Goal: Task Accomplishment & Management: Use online tool/utility

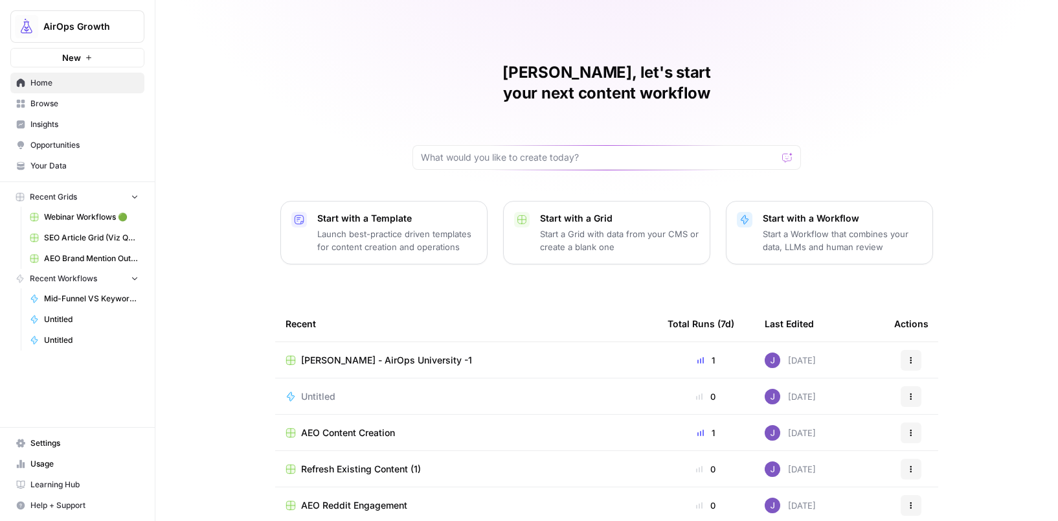
click at [389, 462] on span "Refresh Existing Content (1)" at bounding box center [361, 468] width 120 height 13
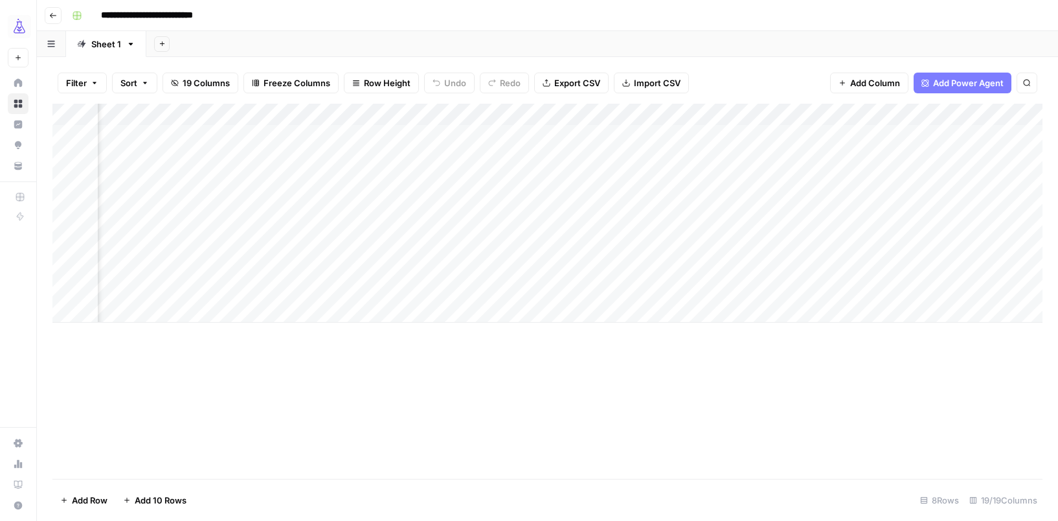
scroll to position [0, 477]
click at [52, 16] on icon "button" at bounding box center [53, 16] width 8 height 8
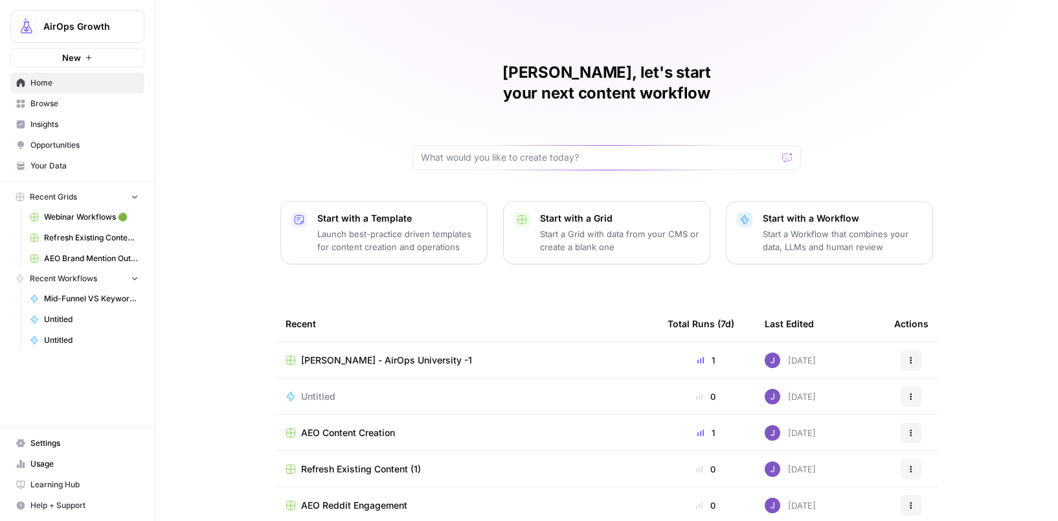
scroll to position [75, 0]
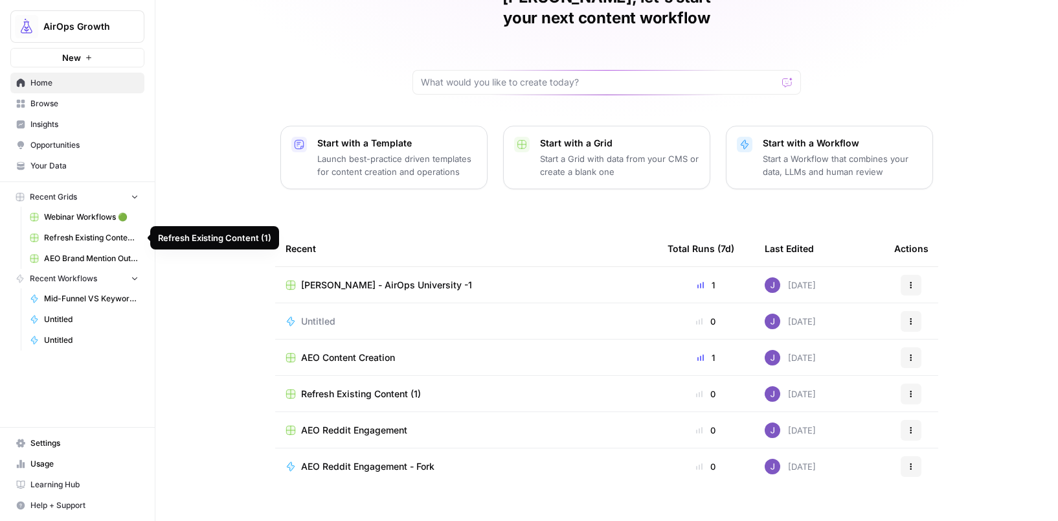
click at [100, 221] on span "Webinar Workflows 🟢" at bounding box center [91, 217] width 95 height 12
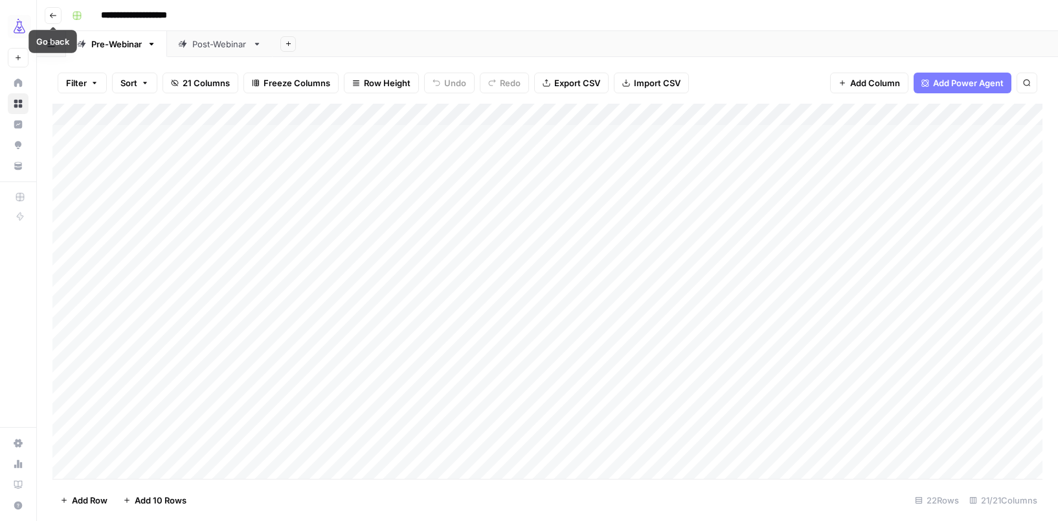
click at [56, 13] on icon "button" at bounding box center [53, 16] width 8 height 8
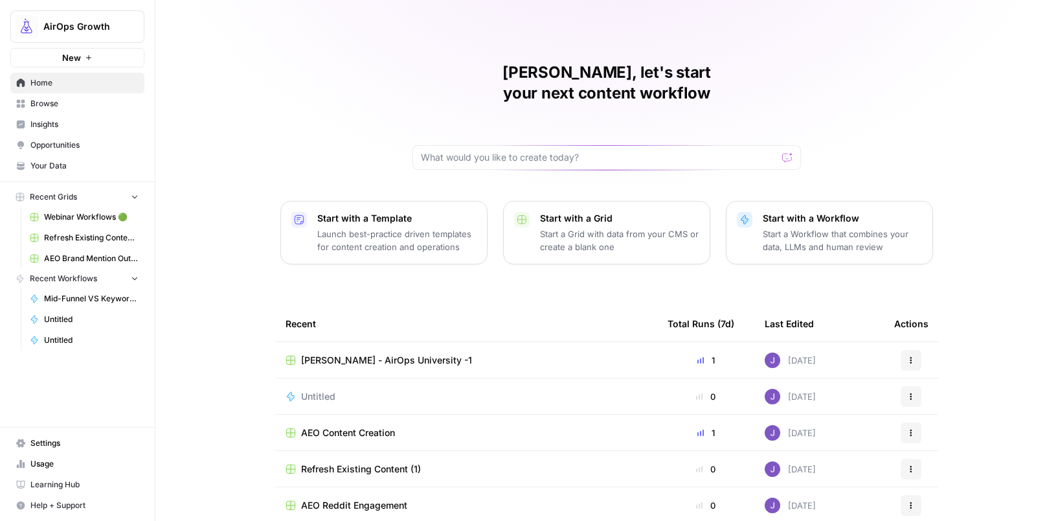
click at [78, 296] on span "Mid-Funnel VS Keyword Research" at bounding box center [91, 299] width 95 height 12
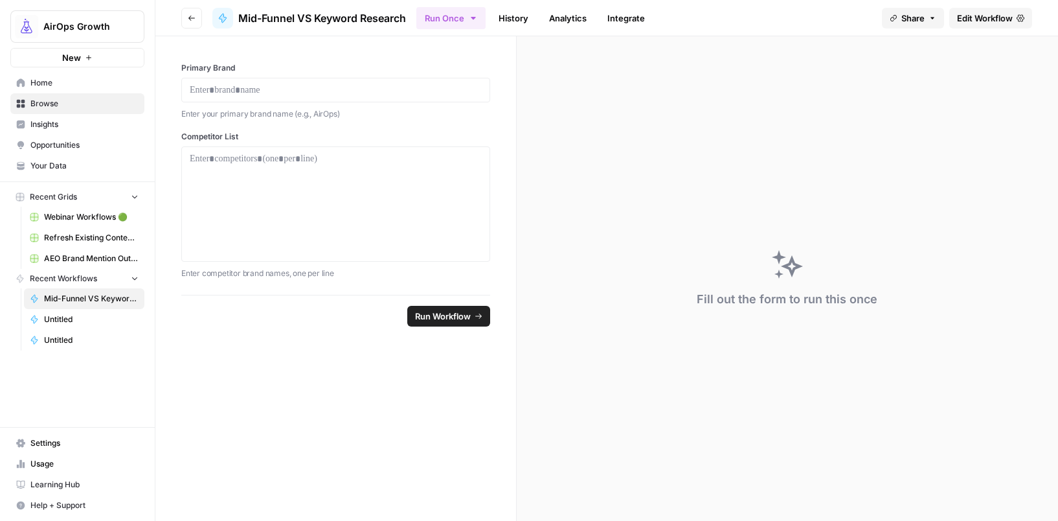
click at [910, 23] on span "Share" at bounding box center [912, 18] width 23 height 13
click at [944, 50] on div at bounding box center [958, 53] width 28 height 16
